Goal: Task Accomplishment & Management: Manage account settings

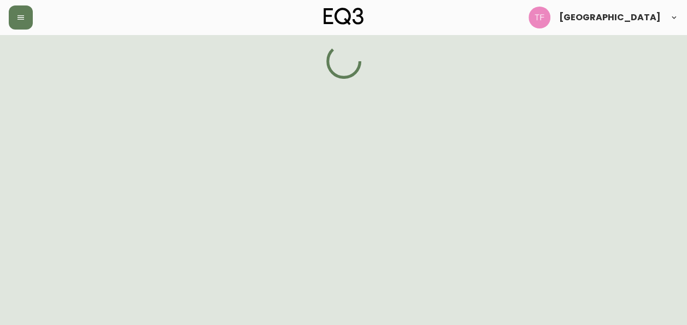
select select "BC"
select select "CA"
select select "CA_EN"
select select "Other"
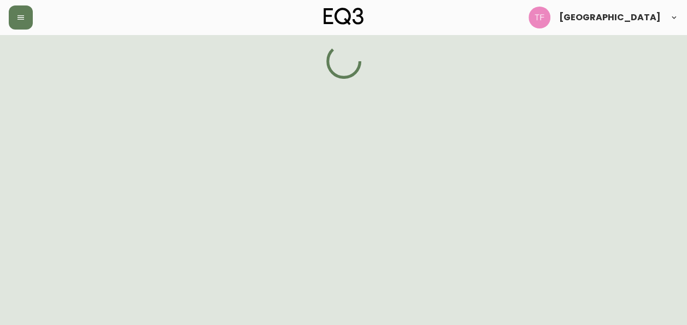
select select "false"
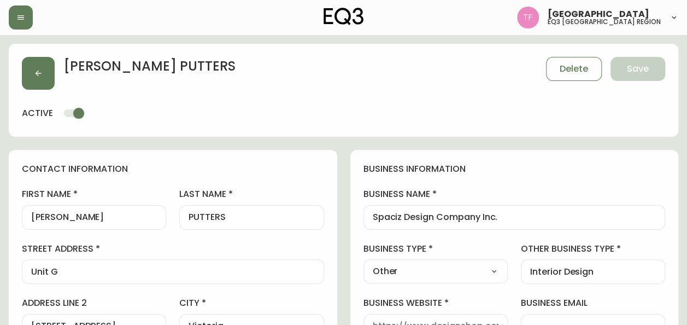
type input "EQ3 [GEOGRAPHIC_DATA]"
select select "cjw10z96p001r6gs00juufhhe"
